Goal: Book appointment/travel/reservation

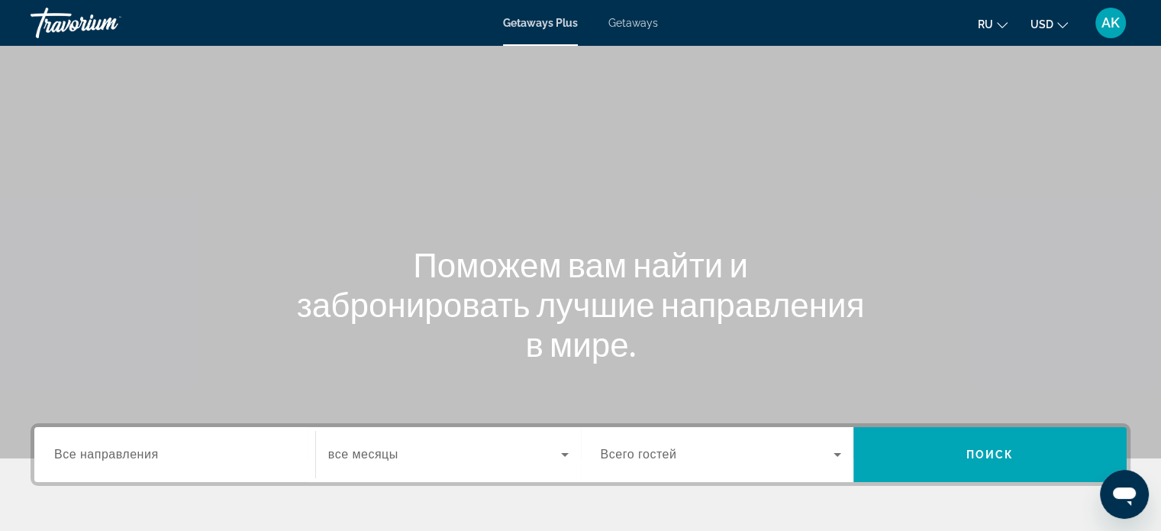
click at [128, 459] on span "Все направления" at bounding box center [106, 453] width 105 height 13
click at [128, 459] on input "Destination Все направления" at bounding box center [174, 455] width 241 height 18
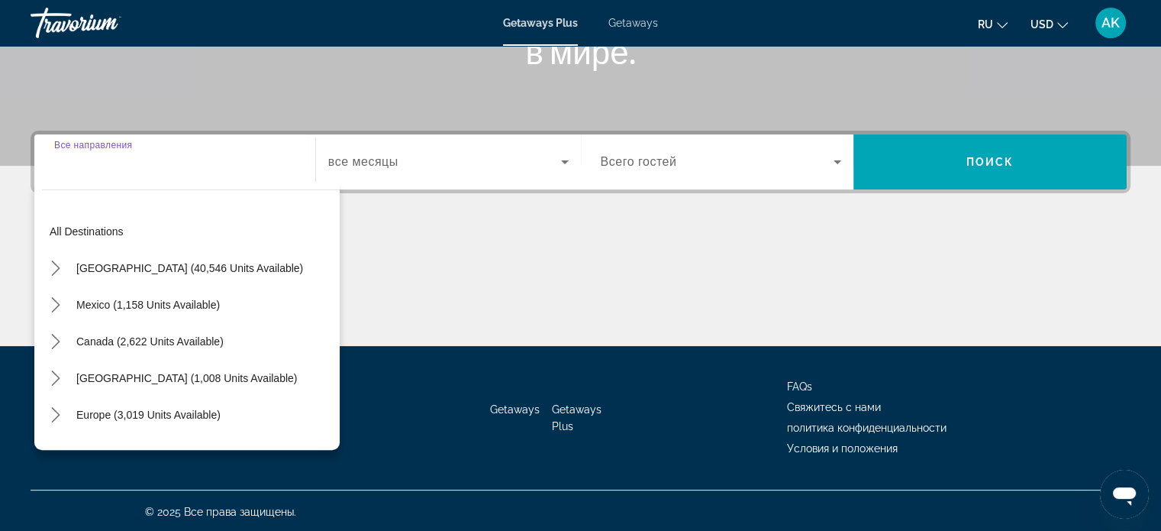
scroll to position [294, 0]
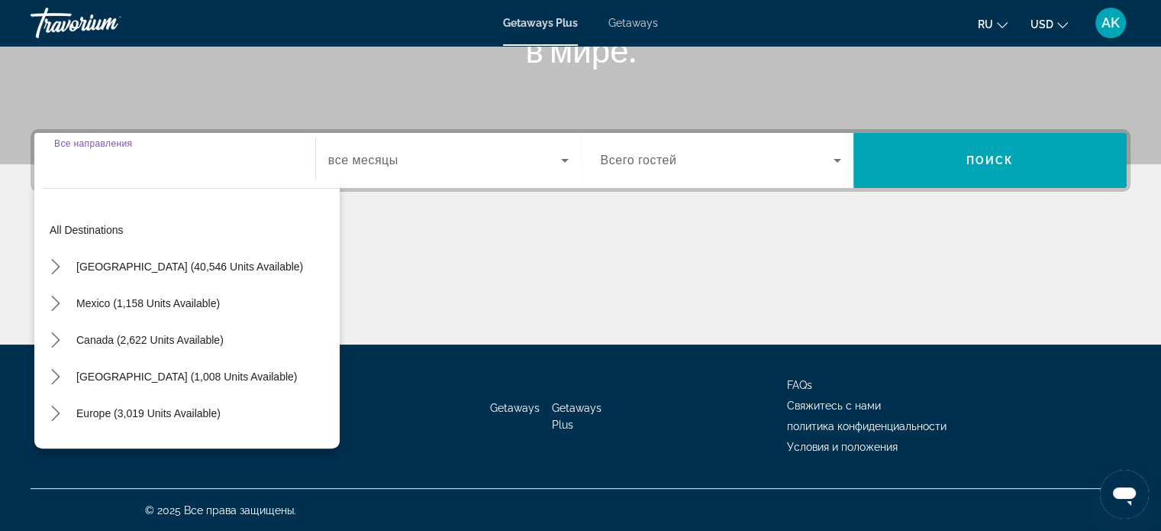
click at [116, 161] on input "Destination Все направления" at bounding box center [174, 161] width 241 height 18
click at [110, 171] on div "Search widget" at bounding box center [174, 161] width 241 height 44
click at [131, 415] on span "Europe (3,019 units available)" at bounding box center [148, 413] width 144 height 12
type input "**********"
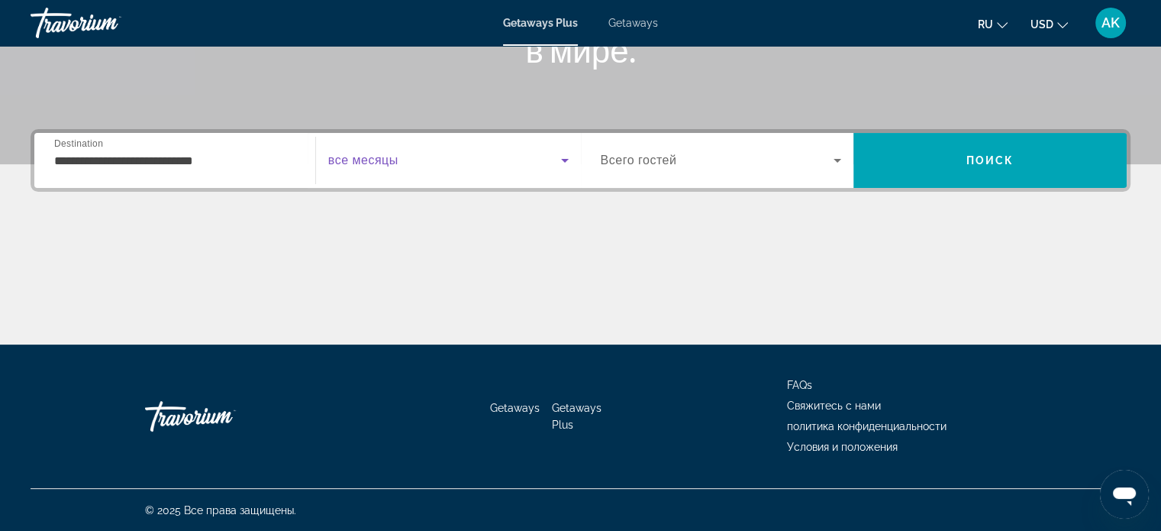
click at [403, 156] on span "Search widget" at bounding box center [444, 160] width 233 height 18
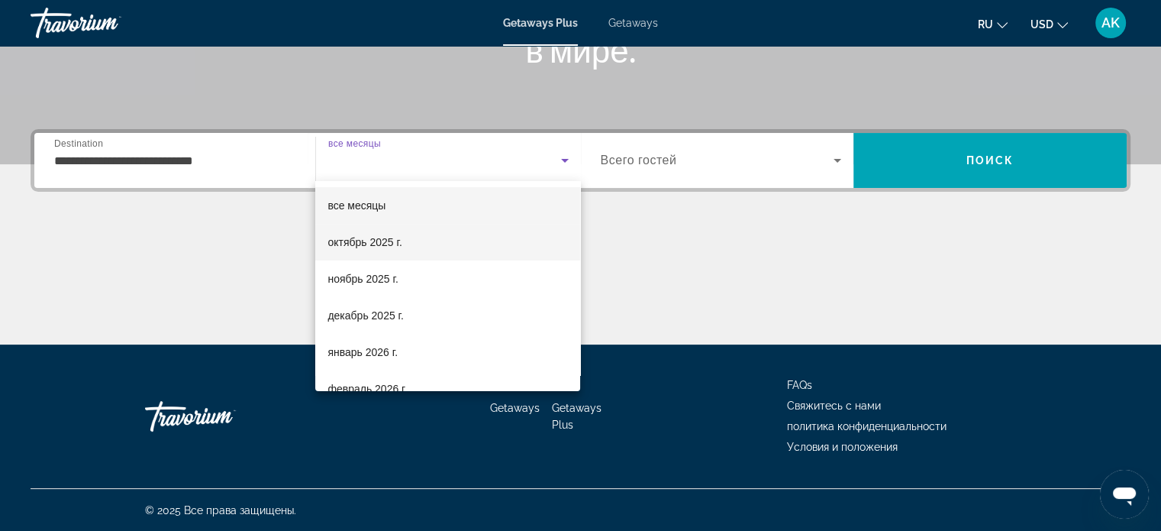
click at [397, 246] on span "октябрь 2025 г." at bounding box center [365, 242] width 74 height 18
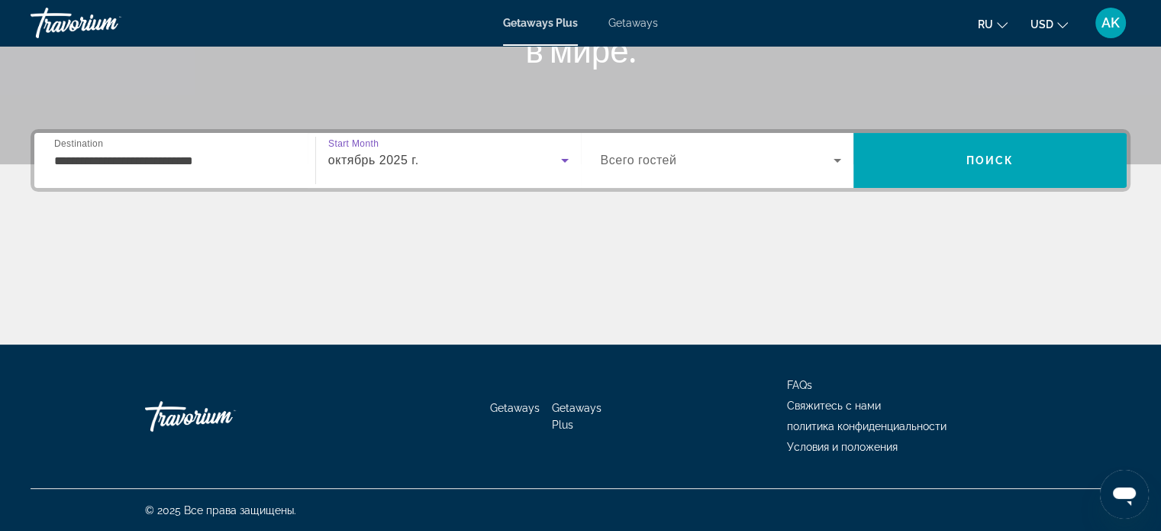
click at [744, 167] on span "Search widget" at bounding box center [718, 160] width 234 height 18
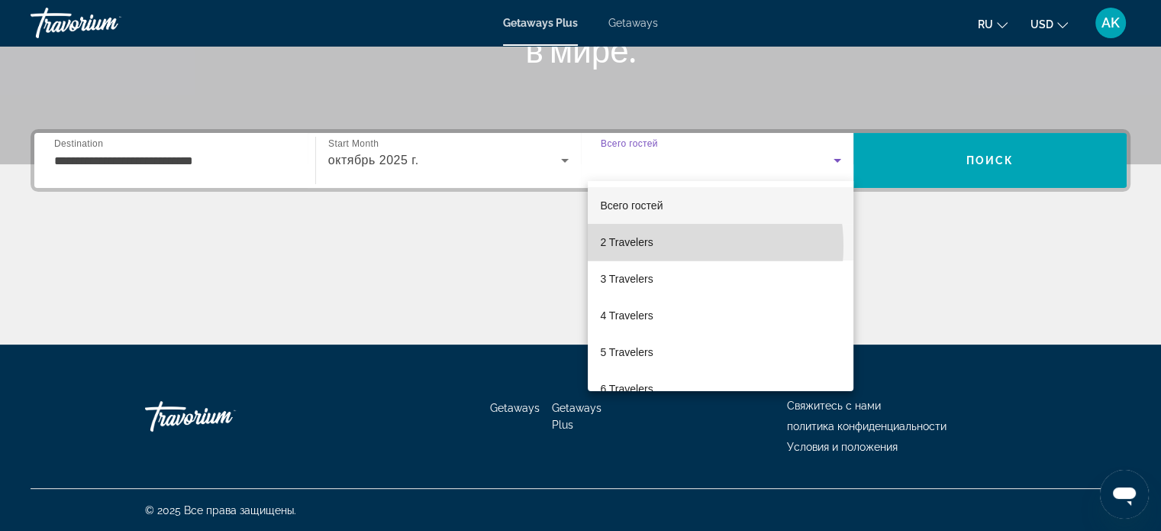
click at [663, 246] on mat-option "2 Travelers" at bounding box center [721, 242] width 266 height 37
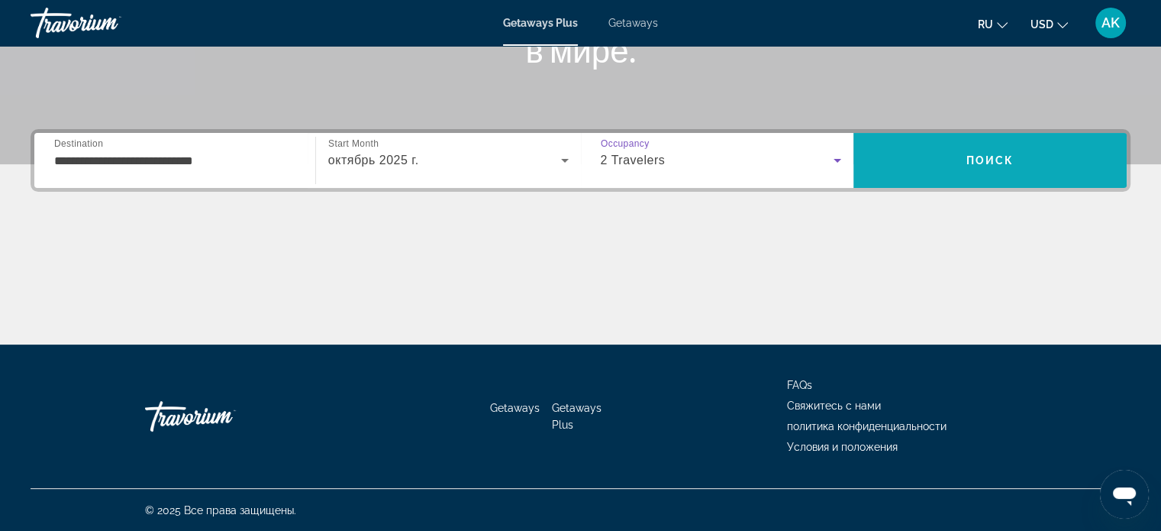
click at [1016, 154] on span "Search" at bounding box center [990, 160] width 273 height 37
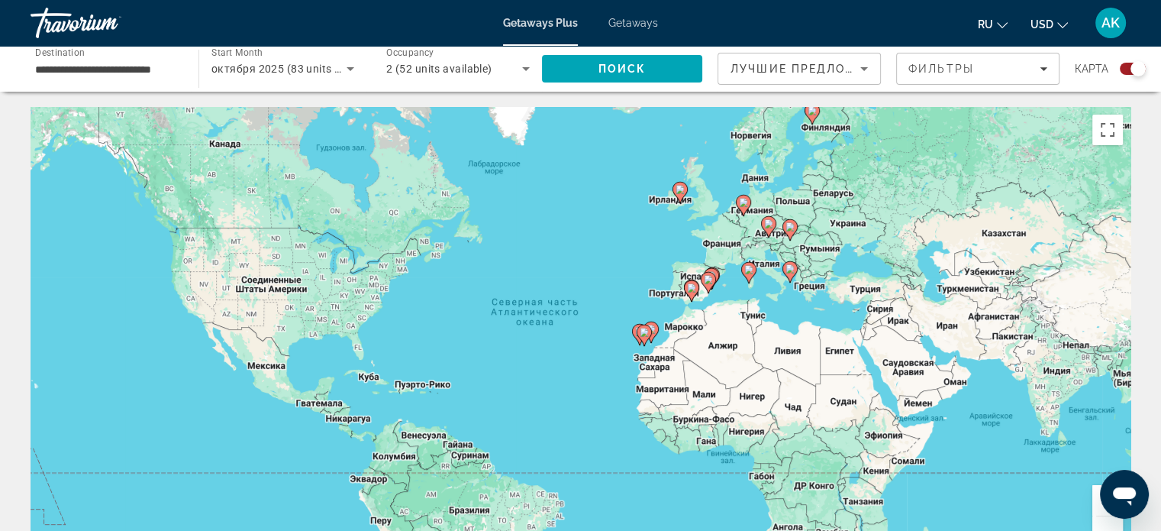
click at [797, 169] on div "Чтобы активировать перетаскивание с помощью клавиатуры, нажмите Alt + Ввод. Пос…" at bounding box center [581, 336] width 1100 height 458
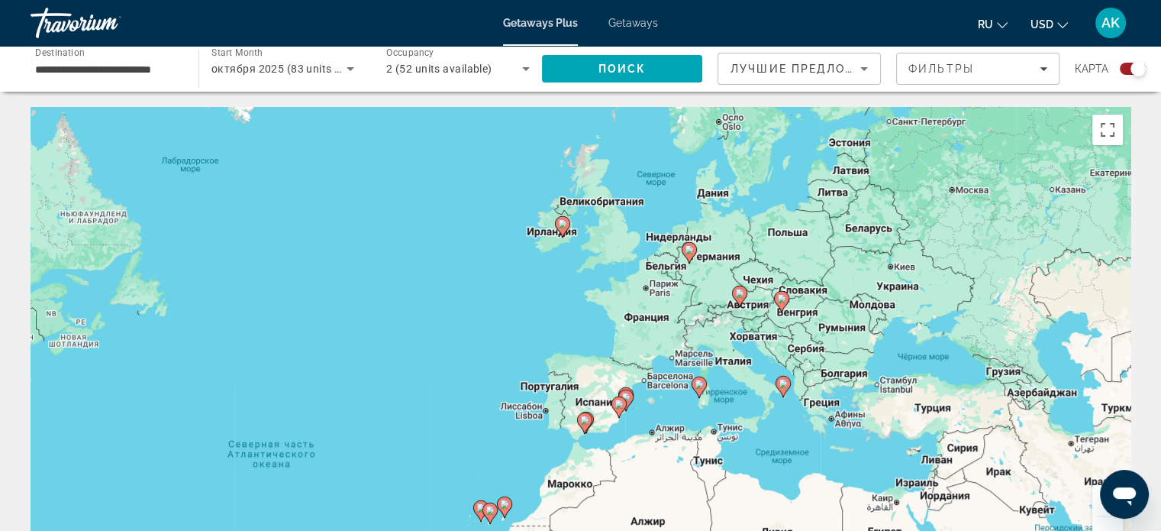
click at [840, 148] on div "Чтобы активировать перетаскивание с помощью клавиатуры, нажмите Alt + Ввод. Пос…" at bounding box center [581, 336] width 1100 height 458
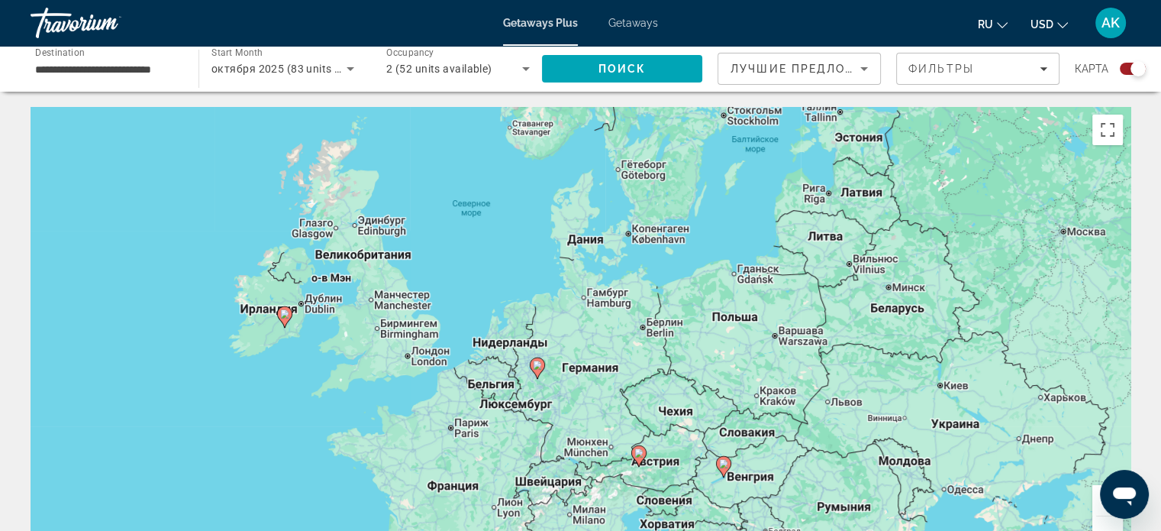
click at [837, 139] on div "Чтобы активировать перетаскивание с помощью клавиатуры, нажмите Alt + Ввод. Пос…" at bounding box center [581, 336] width 1100 height 458
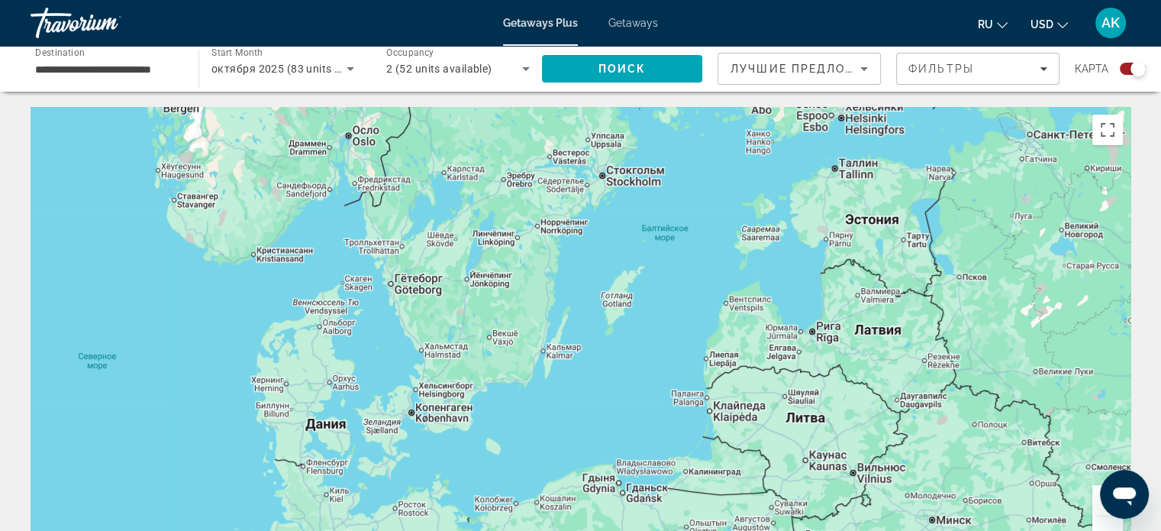
drag, startPoint x: 817, startPoint y: 195, endPoint x: 810, endPoint y: 283, distance: 88.8
click at [810, 283] on div "Чтобы активировать перетаскивание с помощью клавиатуры, нажмите Alt + Ввод. Пос…" at bounding box center [581, 336] width 1100 height 458
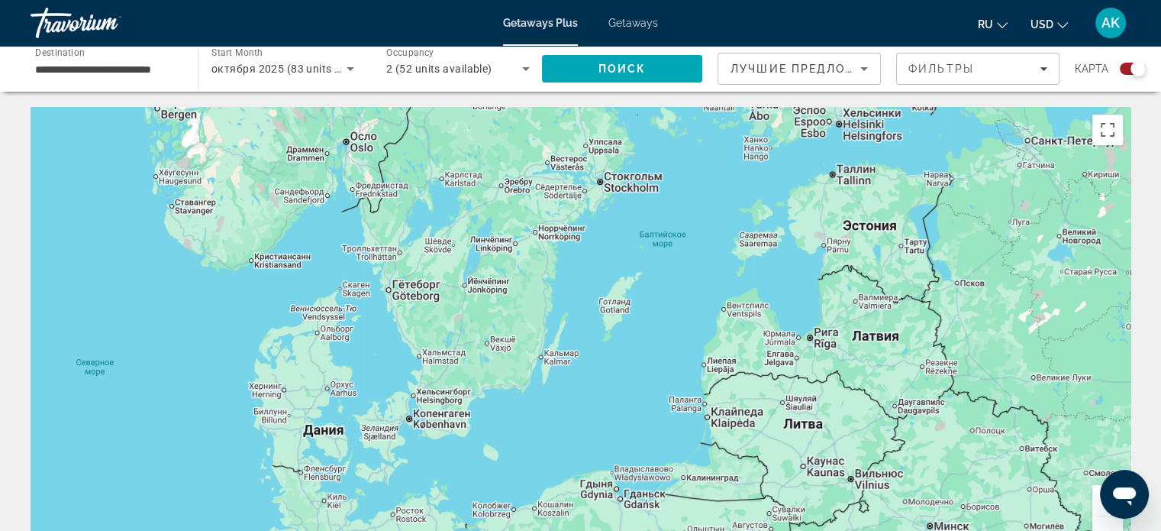
click at [821, 244] on div "Main content" at bounding box center [581, 336] width 1100 height 458
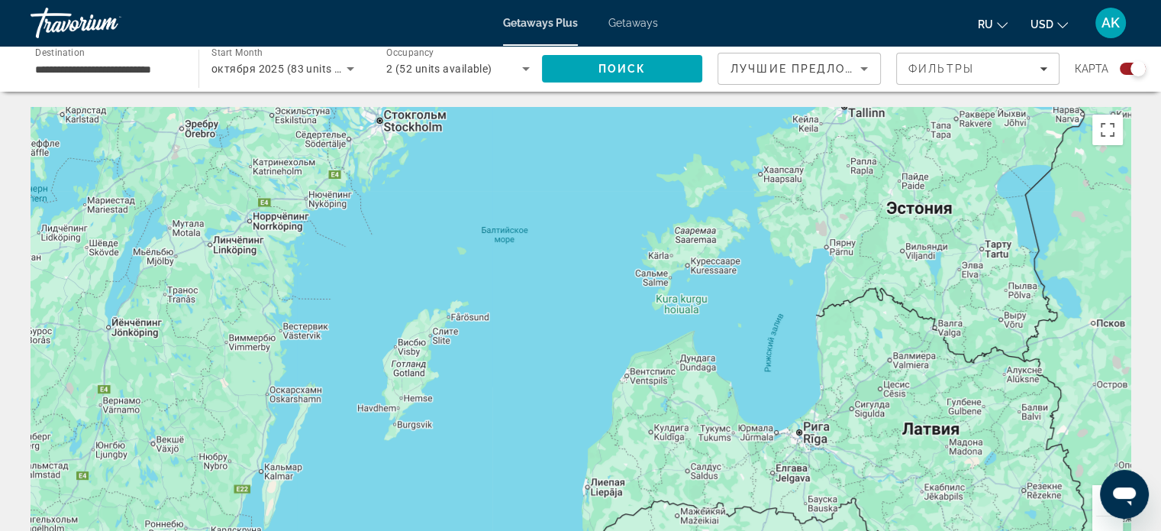
click at [813, 244] on div "Main content" at bounding box center [581, 336] width 1100 height 458
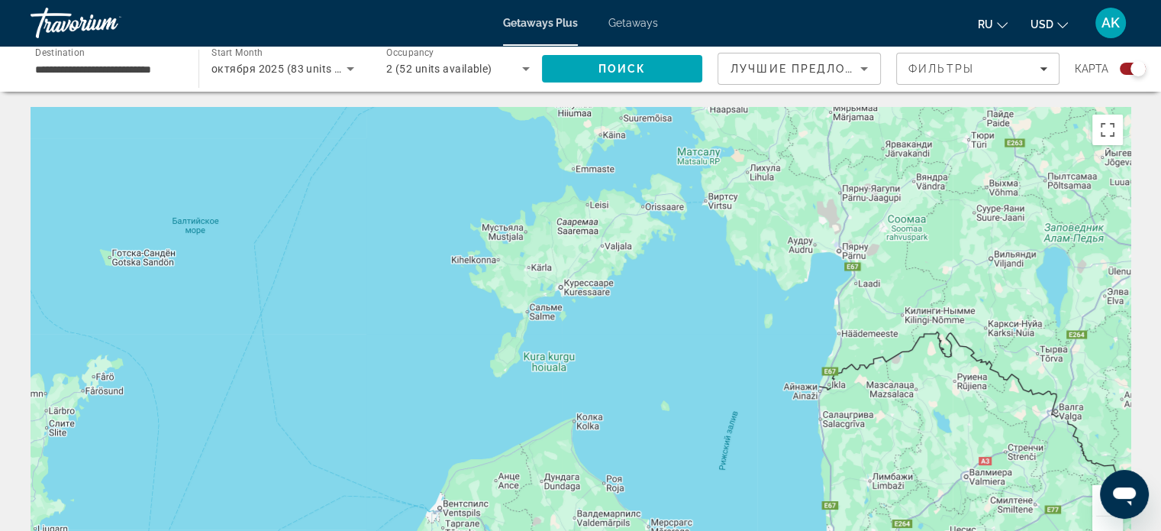
scroll to position [229, 0]
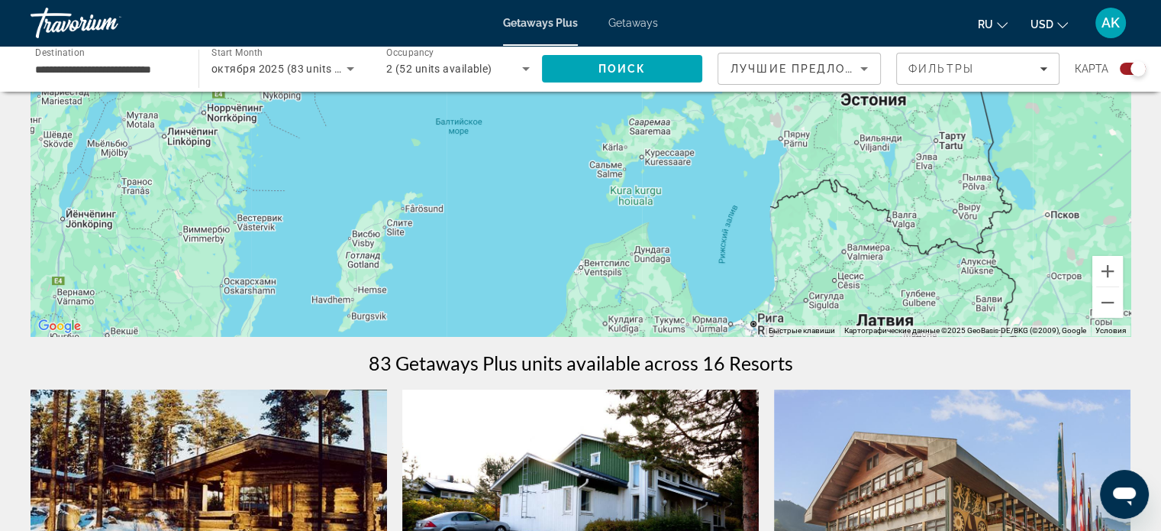
click at [644, 21] on span "Getaways" at bounding box center [634, 23] width 50 height 12
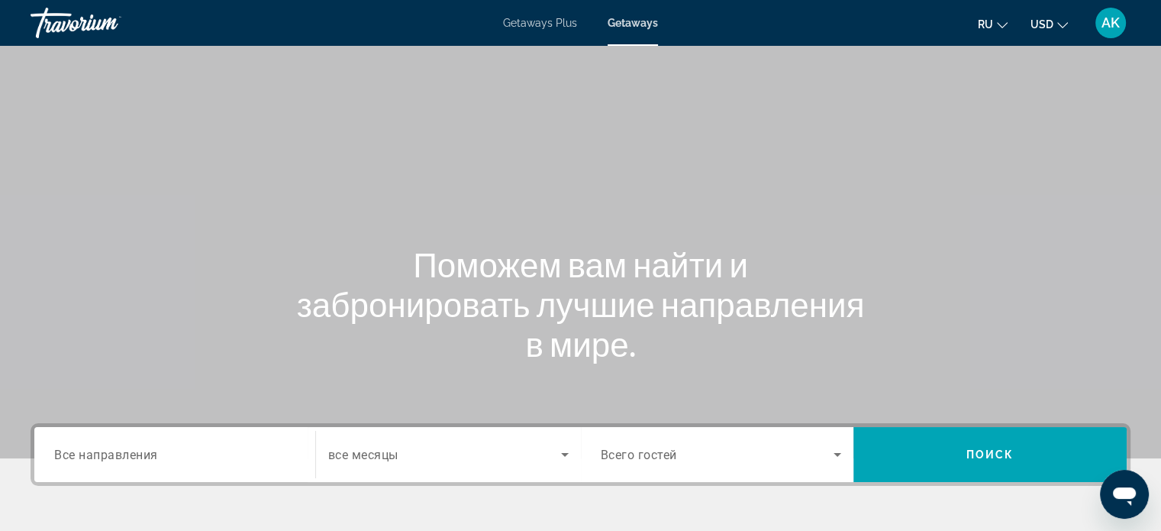
click at [149, 447] on span "Все направления" at bounding box center [106, 454] width 104 height 15
click at [149, 447] on input "Destination Все направления" at bounding box center [174, 455] width 241 height 18
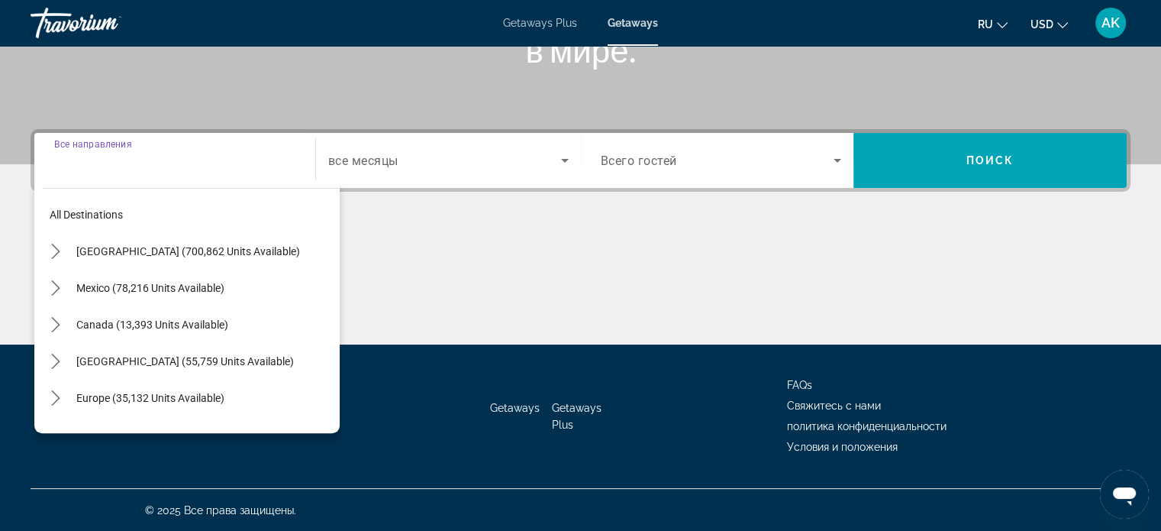
click at [127, 157] on input "Destination Все направления" at bounding box center [174, 161] width 241 height 18
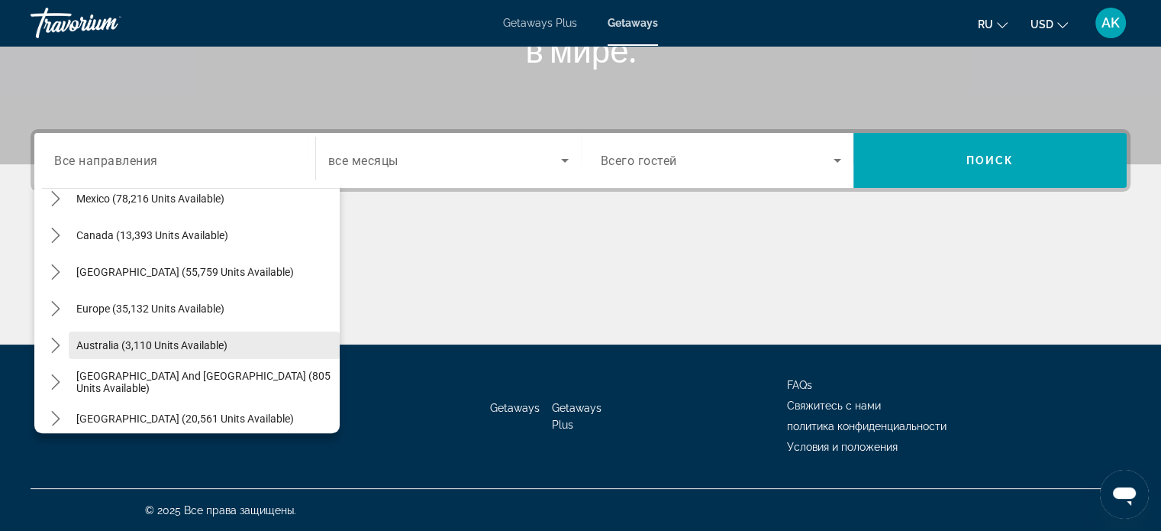
scroll to position [89, 0]
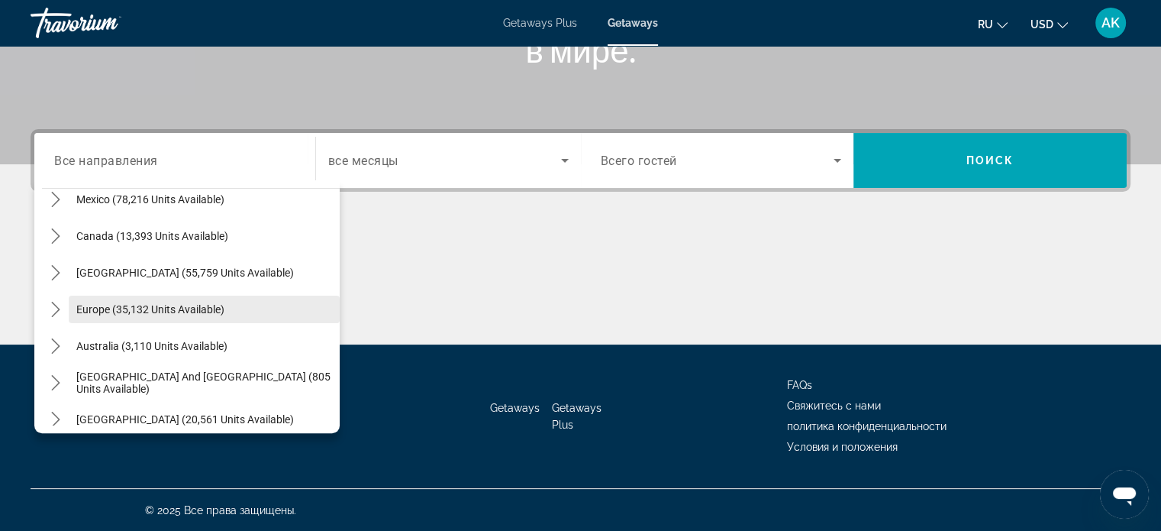
click at [182, 308] on span "Europe (35,132 units available)" at bounding box center [150, 309] width 148 height 12
type input "**********"
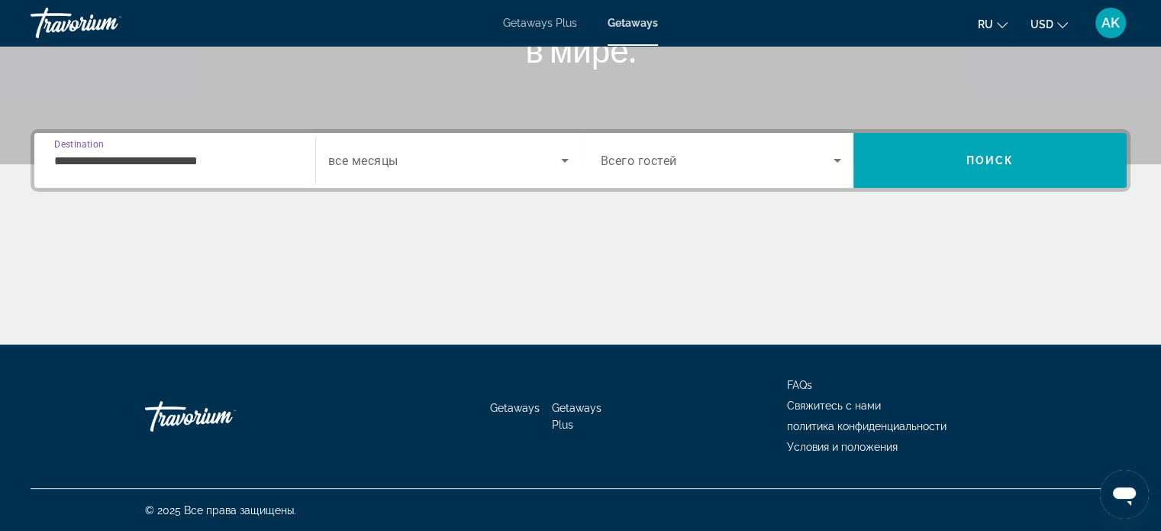
click at [366, 157] on span "все месяцы" at bounding box center [363, 160] width 70 height 15
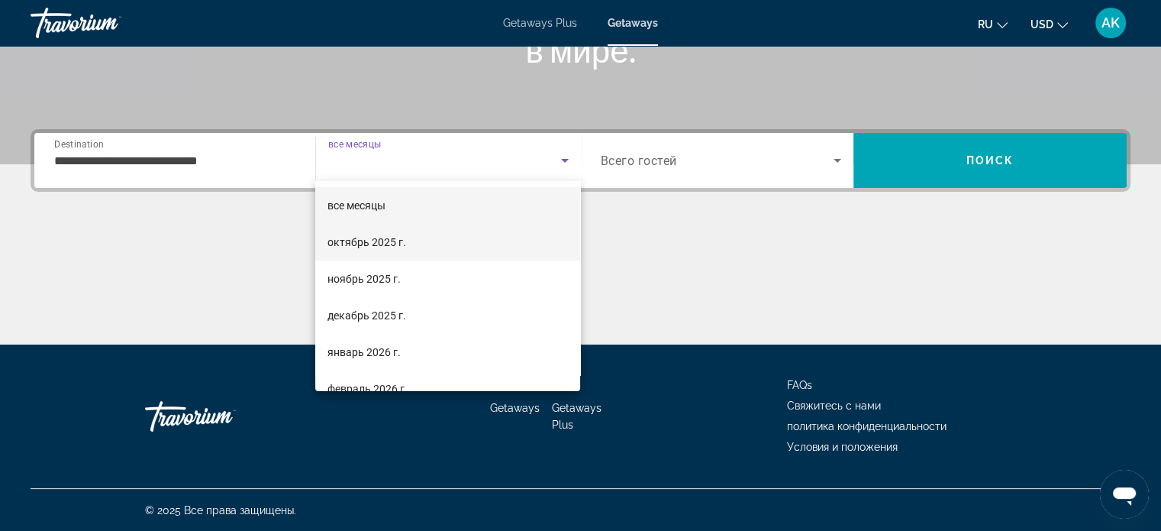
click at [377, 244] on span "октябрь 2025 г." at bounding box center [367, 242] width 79 height 18
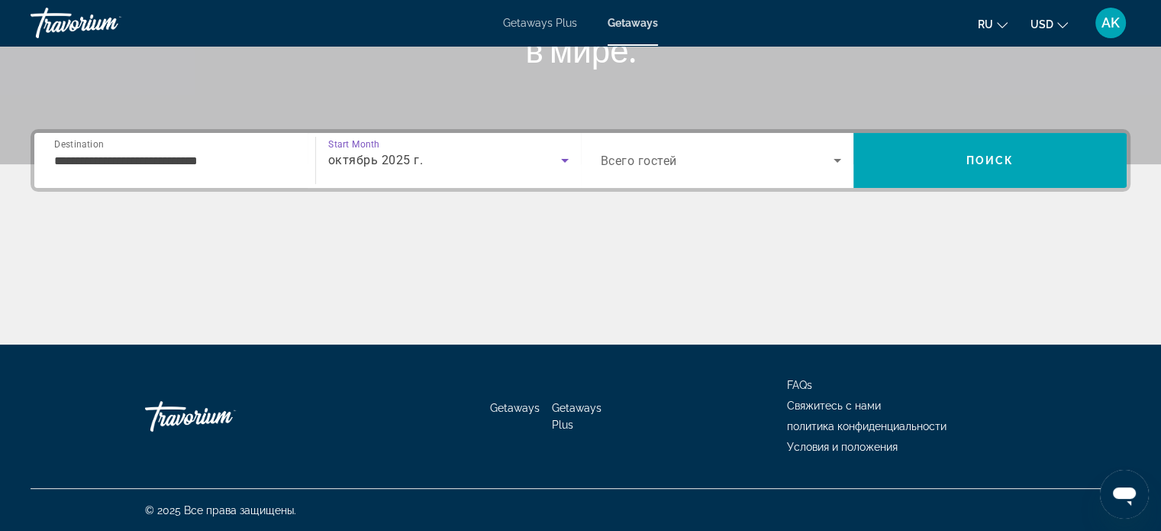
click at [748, 172] on div "Search widget" at bounding box center [721, 160] width 241 height 43
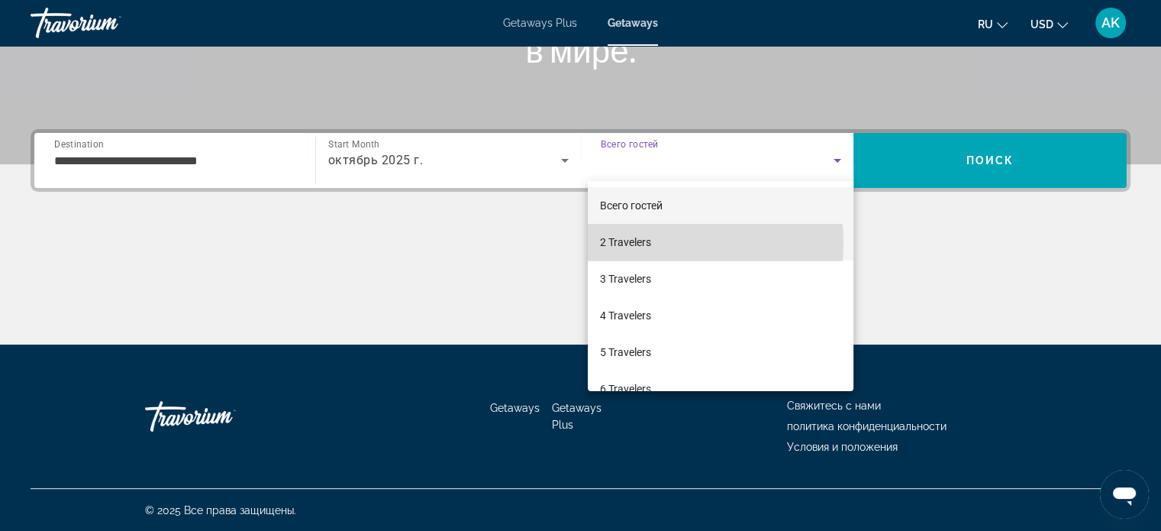
click at [636, 244] on span "2 Travelers" at bounding box center [625, 242] width 51 height 18
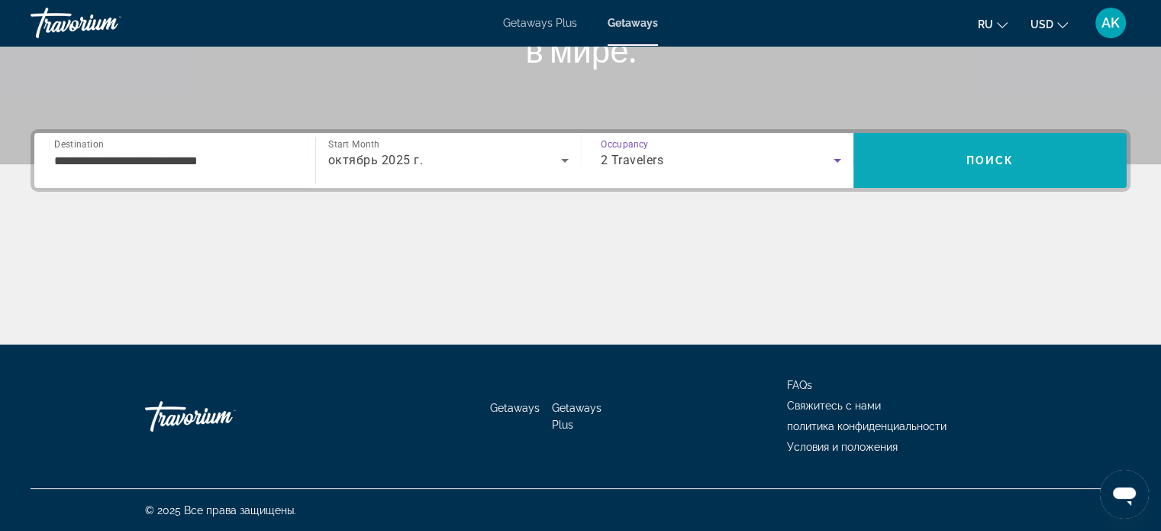
click at [999, 158] on span "Поиск" at bounding box center [991, 160] width 48 height 12
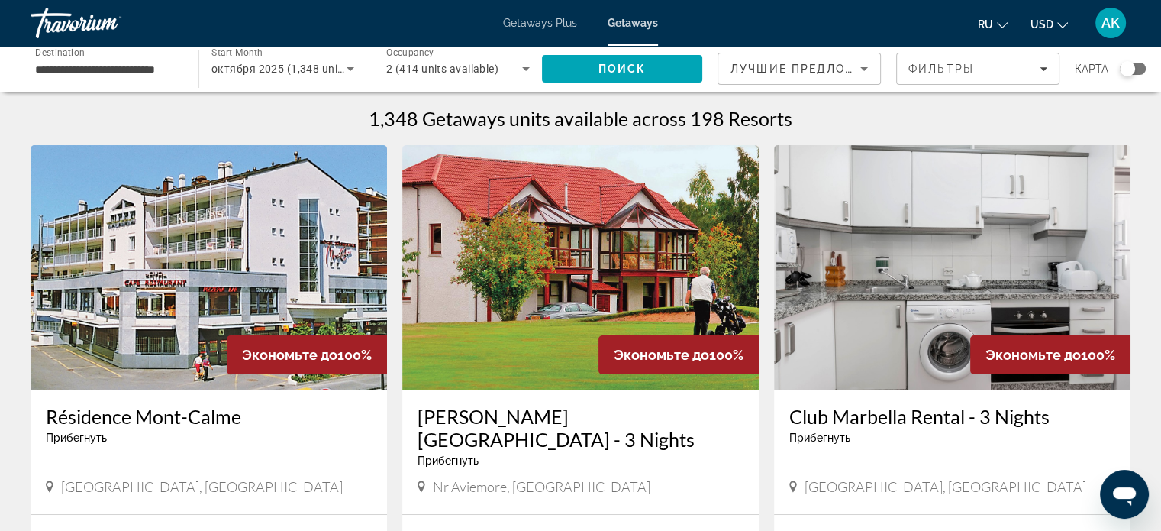
click at [1125, 69] on div "Search widget" at bounding box center [1127, 68] width 15 height 15
